Goal: Find contact information: Obtain details needed to contact an individual or organization

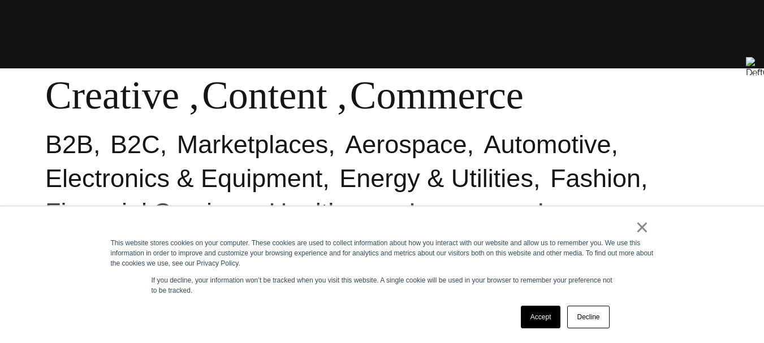
scroll to position [275, 0]
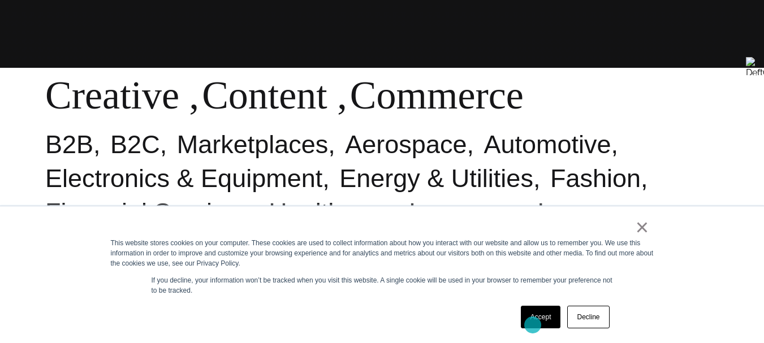
click at [533, 325] on link "Accept" at bounding box center [541, 317] width 40 height 23
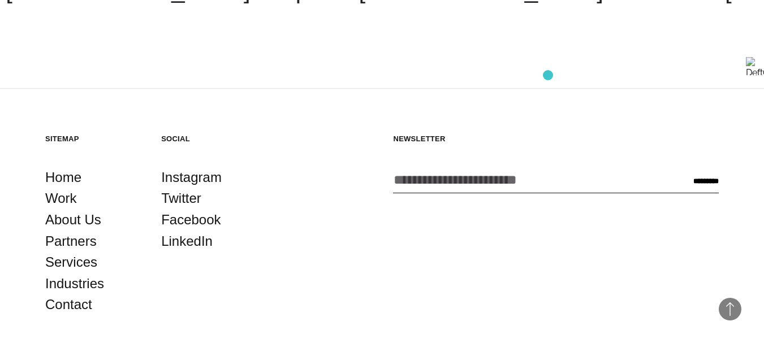
scroll to position [2656, 0]
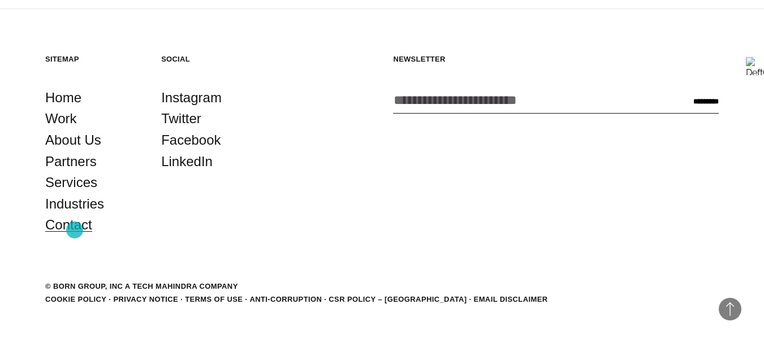
click at [75, 230] on link "Contact" at bounding box center [68, 224] width 47 height 21
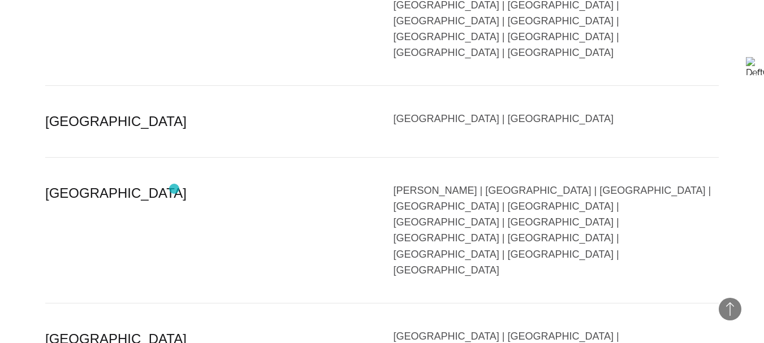
scroll to position [2383, 0]
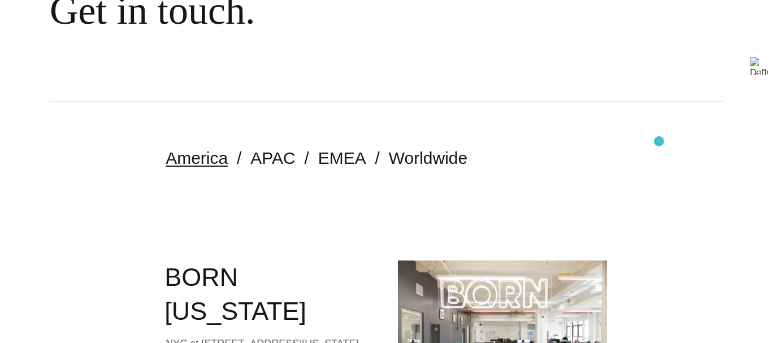
scroll to position [0, 0]
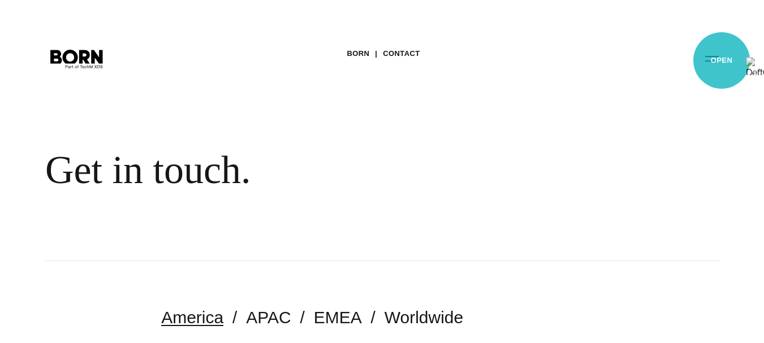
click at [721, 60] on button "Primary Menu" at bounding box center [711, 58] width 27 height 24
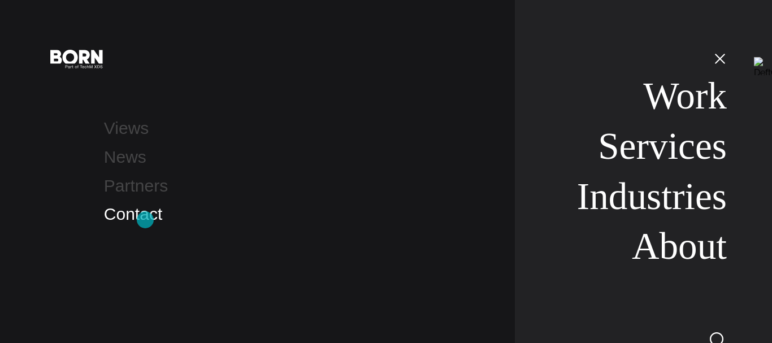
click at [145, 220] on link "Contact" at bounding box center [133, 214] width 58 height 19
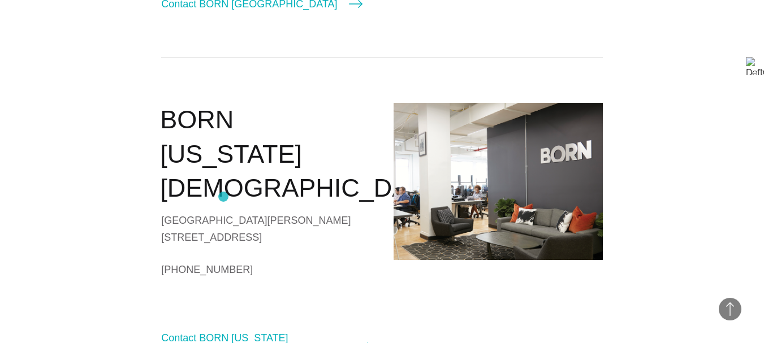
scroll to position [884, 0]
click at [223, 211] on div "[GEOGRAPHIC_DATA][PERSON_NAME][STREET_ADDRESS]" at bounding box center [265, 228] width 209 height 34
click at [650, 89] on section "America APAC EMEA Worldwide BORN [US_STATE] NYC at [STREET_ADDRESS][US_STATE] […" at bounding box center [382, 177] width 764 height 1598
